Goal: Entertainment & Leisure: Consume media (video, audio)

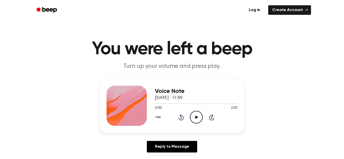
click at [194, 115] on icon "Play Audio" at bounding box center [196, 117] width 13 height 13
click at [194, 115] on icon "Pause Audio" at bounding box center [196, 117] width 13 height 13
click at [194, 117] on icon "Play Audio" at bounding box center [196, 117] width 13 height 13
click at [194, 117] on icon "Pause Audio" at bounding box center [196, 117] width 13 height 13
